Goal: Check status: Check status

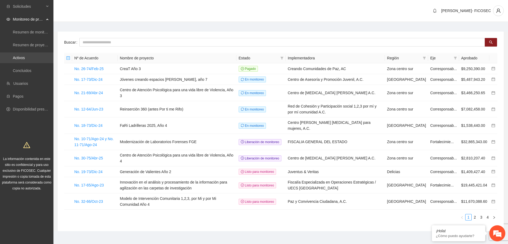
drag, startPoint x: 23, startPoint y: 57, endPoint x: 30, endPoint y: 58, distance: 7.3
click at [23, 57] on link "Activos" at bounding box center [19, 58] width 12 height 4
click at [25, 56] on link "Activos" at bounding box center [19, 58] width 12 height 4
click at [93, 42] on input "text" at bounding box center [282, 42] width 406 height 9
type input "*******"
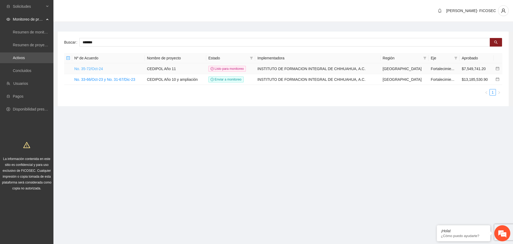
click at [88, 67] on link "No. 35-72/Oct-24" at bounding box center [88, 69] width 29 height 4
click at [99, 69] on link "No. 35-72/Oct-24" at bounding box center [88, 69] width 29 height 4
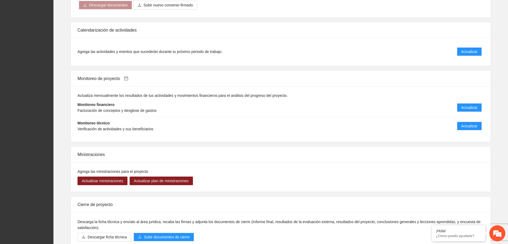
scroll to position [468, 0]
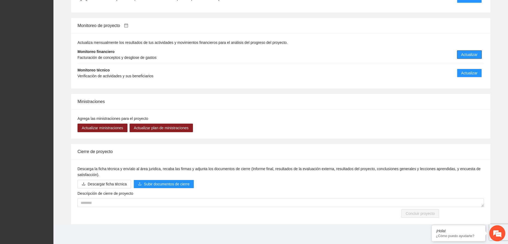
click at [470, 56] on span "Actualizar" at bounding box center [469, 55] width 16 height 6
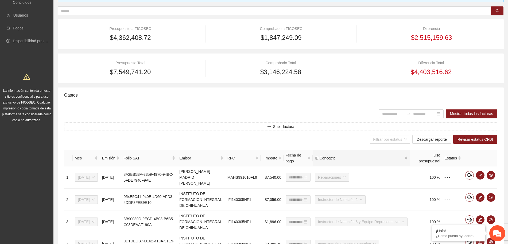
scroll to position [100, 0]
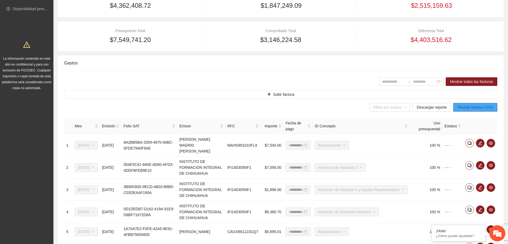
click at [481, 107] on span "Revisar estatus CFDI" at bounding box center [475, 107] width 36 height 6
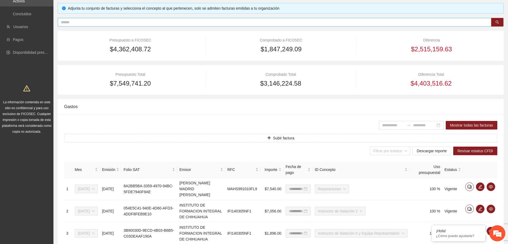
scroll to position [0, 0]
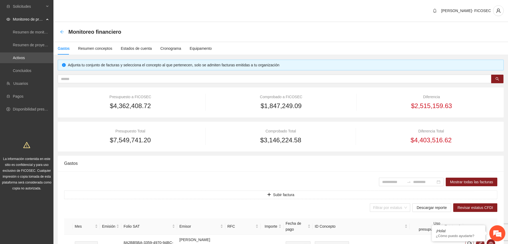
click at [60, 31] on icon "arrow-left" at bounding box center [62, 32] width 4 height 4
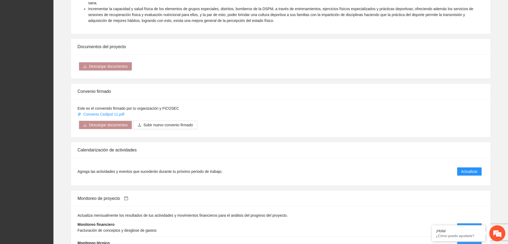
scroll to position [401, 0]
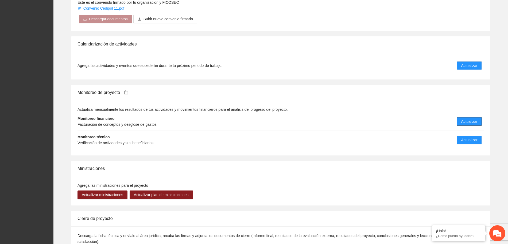
click at [468, 117] on button "Actualizar" at bounding box center [469, 121] width 25 height 9
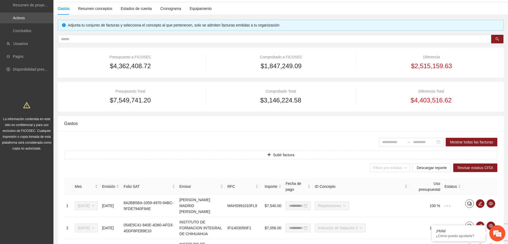
scroll to position [100, 0]
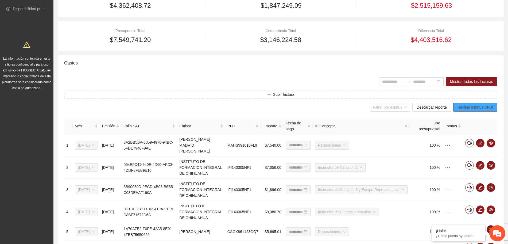
click at [477, 107] on span "Revisar estatus CFDI" at bounding box center [475, 107] width 36 height 6
click at [394, 105] on input "search" at bounding box center [388, 107] width 30 height 8
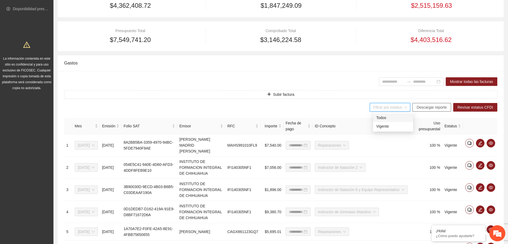
click at [427, 108] on span "Descargar reporte" at bounding box center [432, 107] width 30 height 6
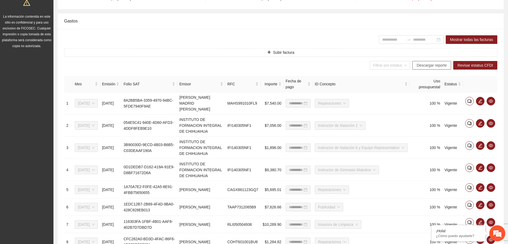
scroll to position [130, 0]
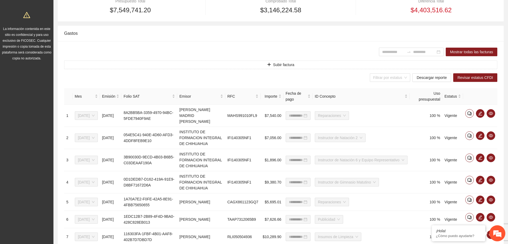
drag, startPoint x: 233, startPoint y: 8, endPoint x: 229, endPoint y: 8, distance: 3.7
click at [229, 8] on div "$3,146,224.58" at bounding box center [281, 10] width 132 height 10
